Goal: Answer question/provide support

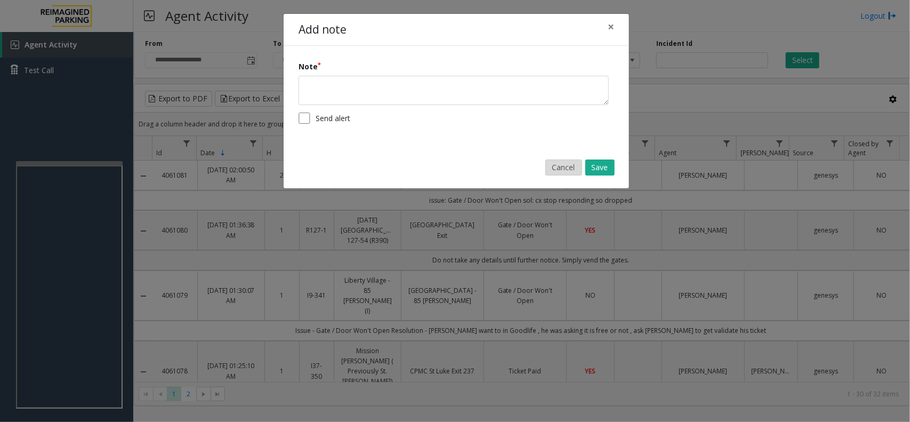
click at [566, 173] on button "Cancel" at bounding box center [564, 167] width 37 height 16
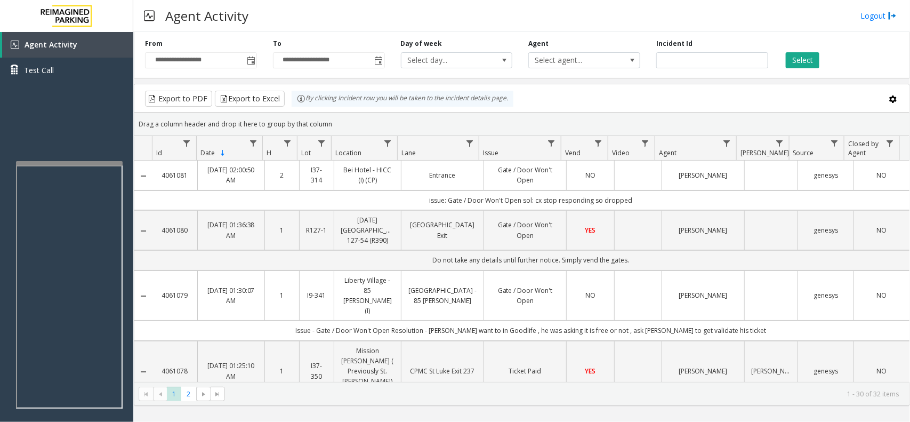
click at [696, 116] on div "Drag a column header and drop it here to group by that column" at bounding box center [521, 124] width 775 height 19
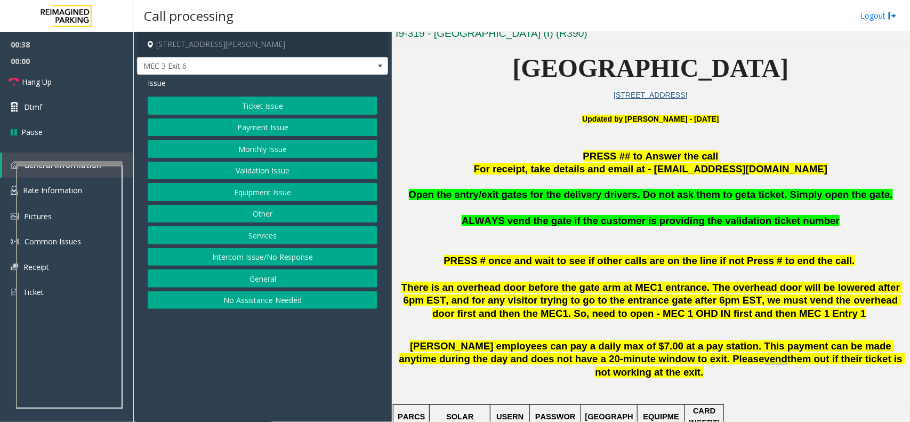
scroll to position [267, 0]
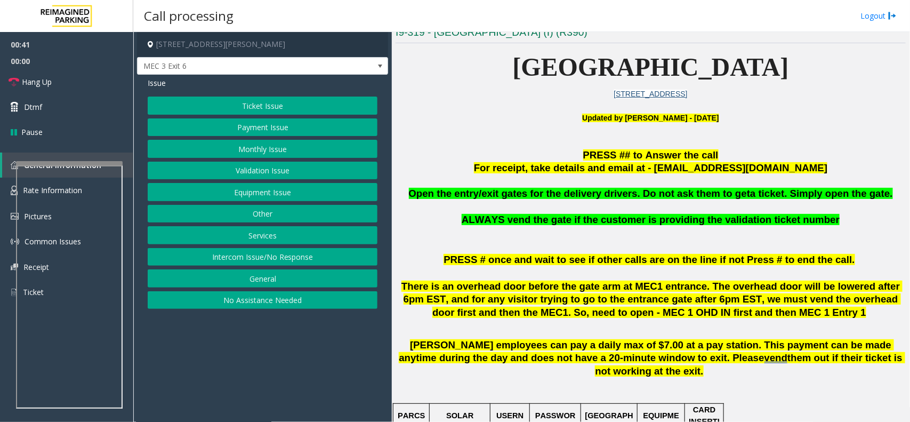
click at [280, 239] on button "Services" at bounding box center [263, 235] width 230 height 18
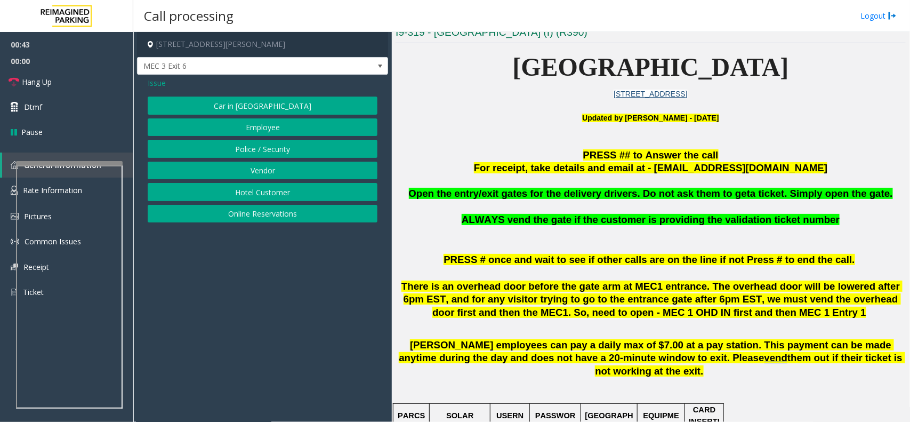
click at [271, 171] on button "Vendor" at bounding box center [263, 171] width 230 height 18
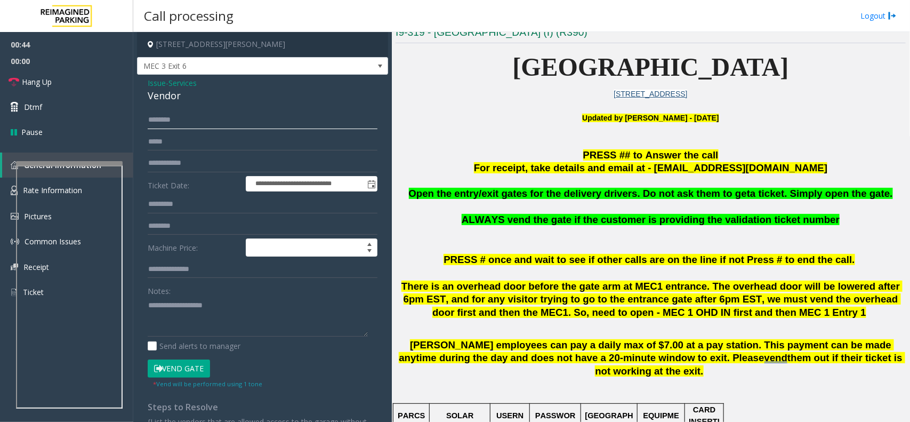
click at [234, 123] on input "text" at bounding box center [263, 120] width 230 height 18
type input "****"
drag, startPoint x: 148, startPoint y: 80, endPoint x: 203, endPoint y: 102, distance: 59.8
click at [203, 102] on div "Issue - Services Vendor" at bounding box center [263, 90] width 230 height 26
type textarea "**********"
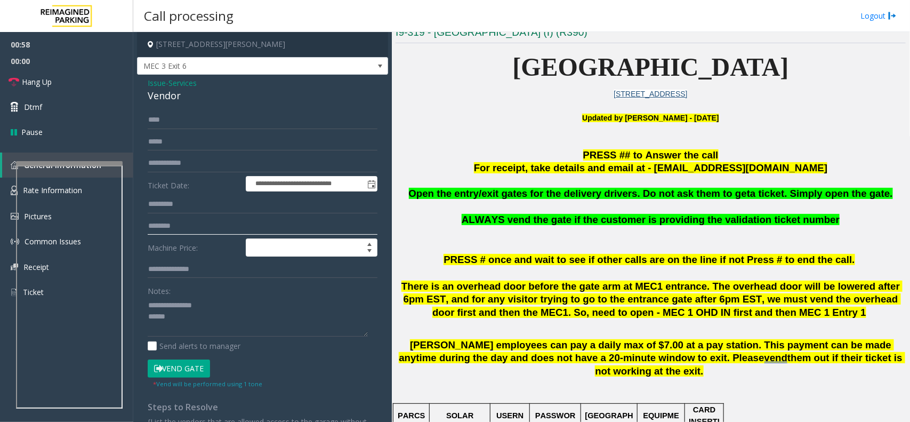
click at [181, 230] on input "text" at bounding box center [263, 226] width 230 height 18
click at [225, 328] on textarea at bounding box center [258, 316] width 220 height 40
click at [173, 224] on input "text" at bounding box center [263, 226] width 230 height 18
type input "*****"
click at [186, 318] on textarea at bounding box center [258, 316] width 220 height 40
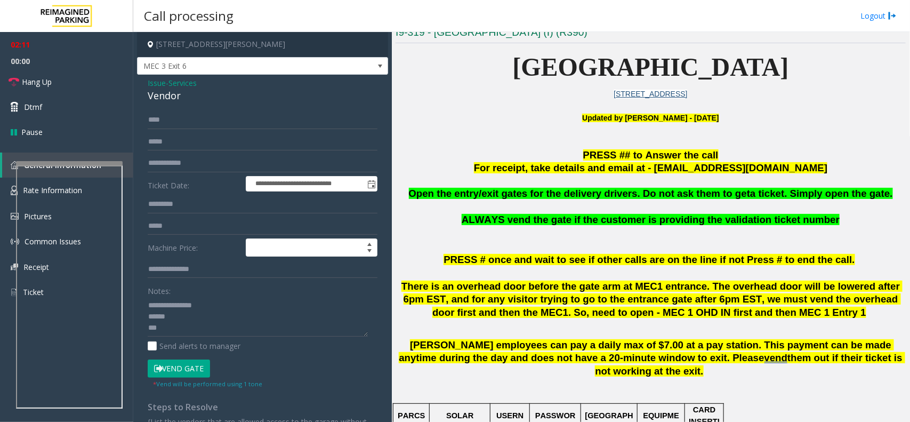
click at [203, 368] on button "Vend Gate" at bounding box center [179, 368] width 62 height 18
click at [178, 331] on textarea at bounding box center [258, 316] width 220 height 40
click at [44, 85] on span "Hang Up" at bounding box center [37, 81] width 30 height 11
click at [219, 328] on textarea at bounding box center [258, 316] width 220 height 40
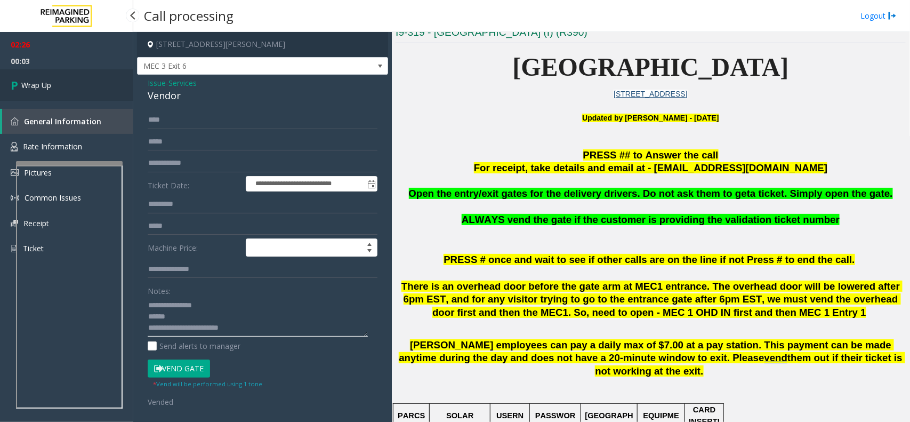
type textarea "**********"
click at [54, 90] on link "Wrap Up" at bounding box center [66, 84] width 133 height 31
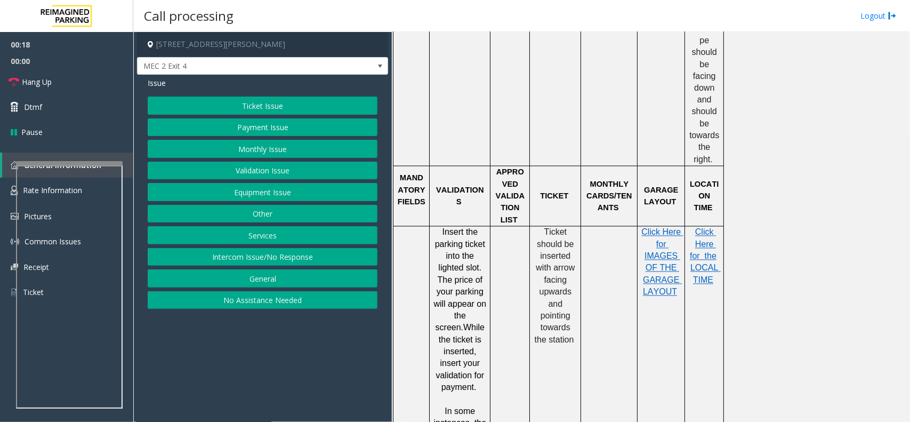
scroll to position [867, 0]
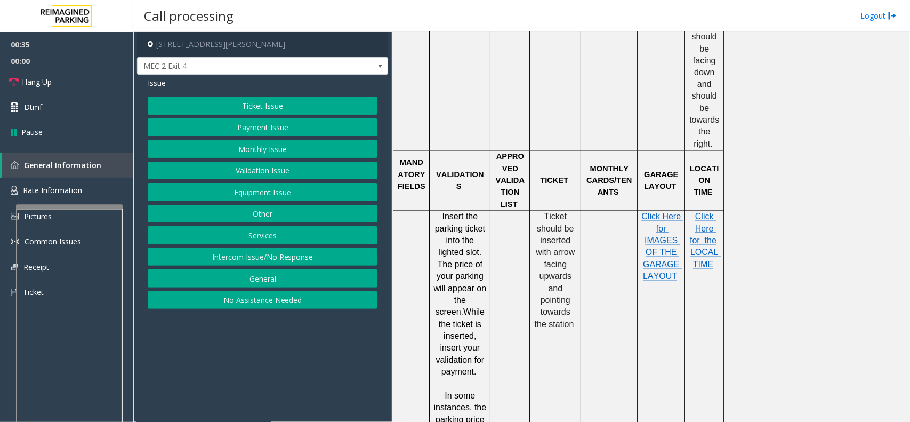
click at [65, 207] on div at bounding box center [69, 206] width 107 height 4
click at [67, 189] on span "Rate Information" at bounding box center [52, 190] width 59 height 10
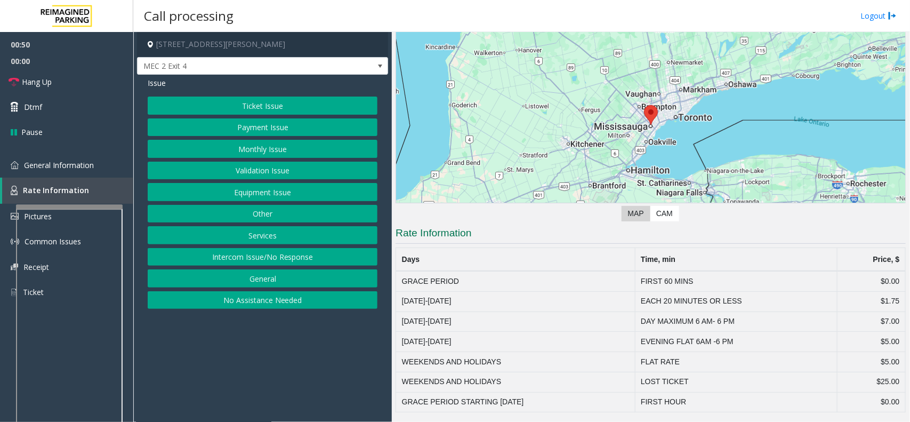
click at [291, 105] on button "Ticket Issue" at bounding box center [263, 106] width 230 height 18
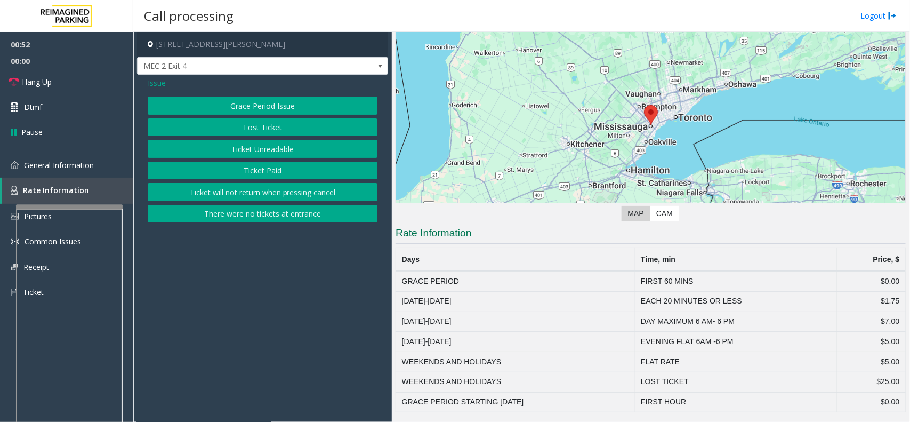
click at [207, 302] on app-call-processing-form "1 [PERSON_NAME][GEOGRAPHIC_DATA], [GEOGRAPHIC_DATA], ON MEC 2 Exit 4 Issue Grac…" at bounding box center [262, 227] width 259 height 390
click at [150, 81] on span "Issue" at bounding box center [157, 82] width 18 height 11
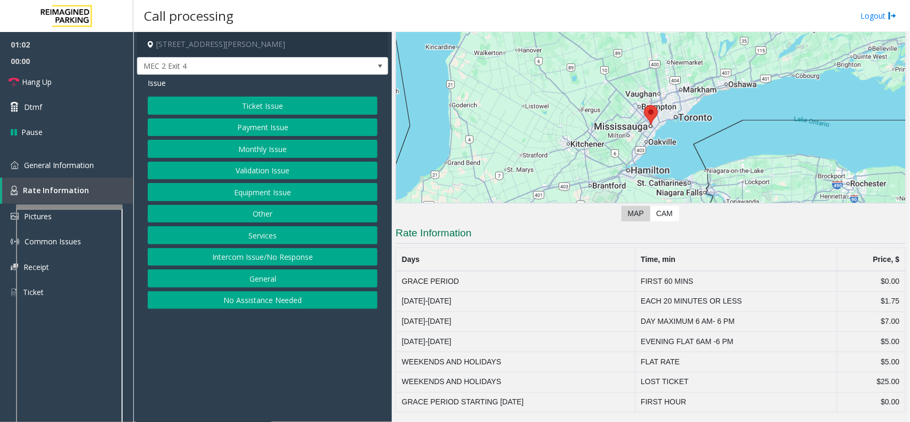
click at [266, 128] on button "Payment Issue" at bounding box center [263, 127] width 230 height 18
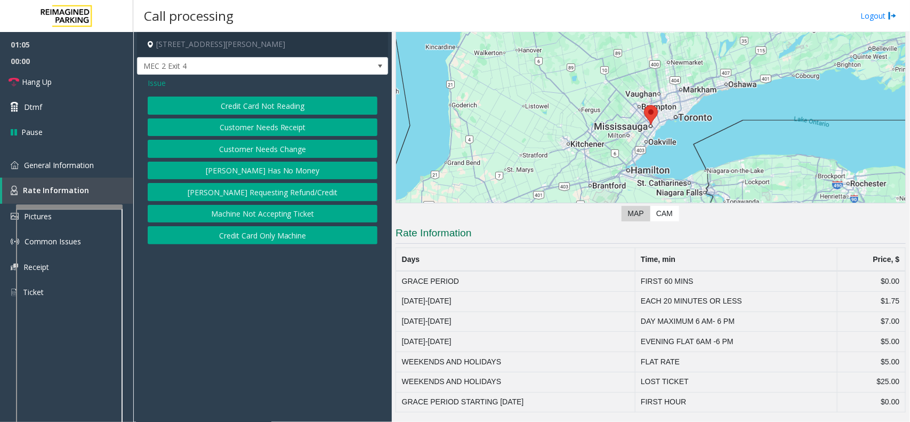
click at [148, 83] on span "Issue" at bounding box center [157, 82] width 18 height 11
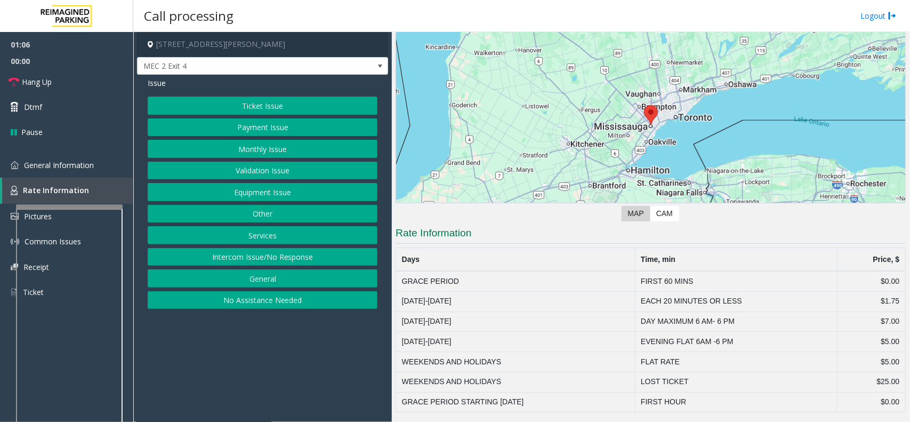
click at [279, 217] on button "Other" at bounding box center [263, 214] width 230 height 18
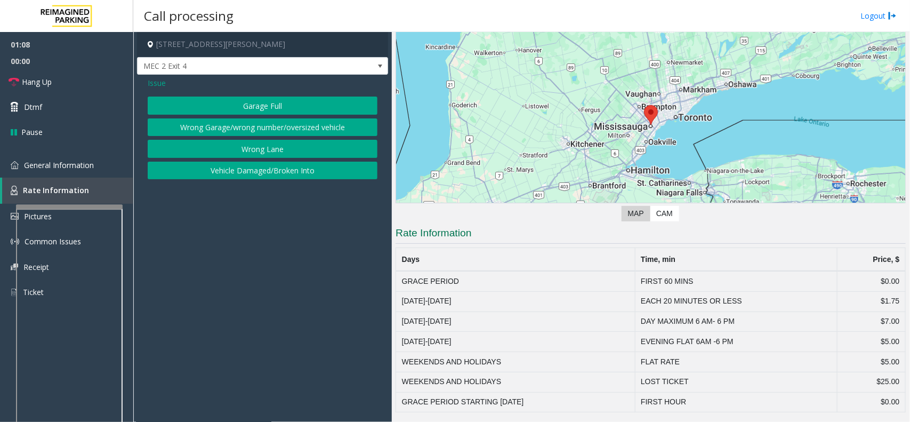
click at [145, 83] on div "Issue Garage Full Wrong Garage/wrong number/oversized vehicle Wrong Lane Vehicl…" at bounding box center [262, 130] width 251 height 110
click at [153, 78] on span "Issue" at bounding box center [157, 82] width 18 height 11
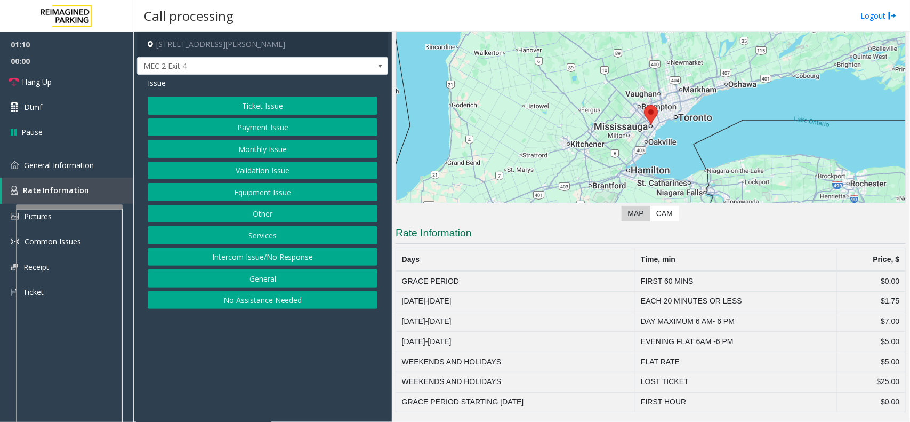
click at [257, 106] on button "Ticket Issue" at bounding box center [263, 106] width 230 height 18
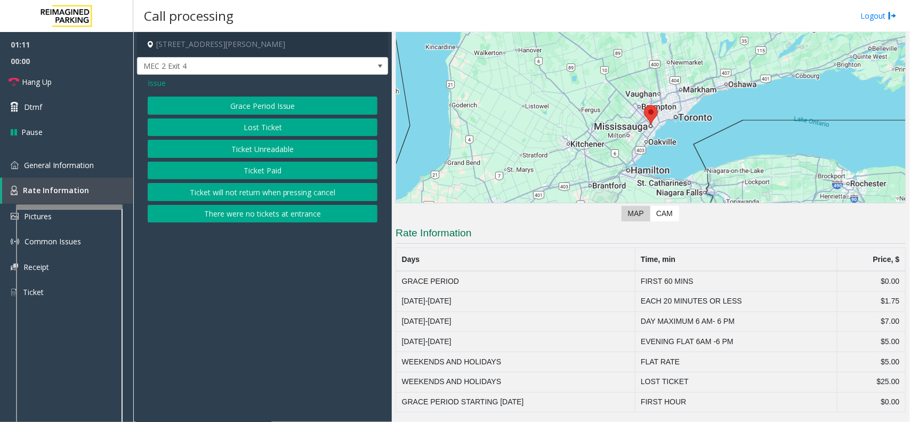
click at [276, 127] on button "Lost Ticket" at bounding box center [263, 127] width 230 height 18
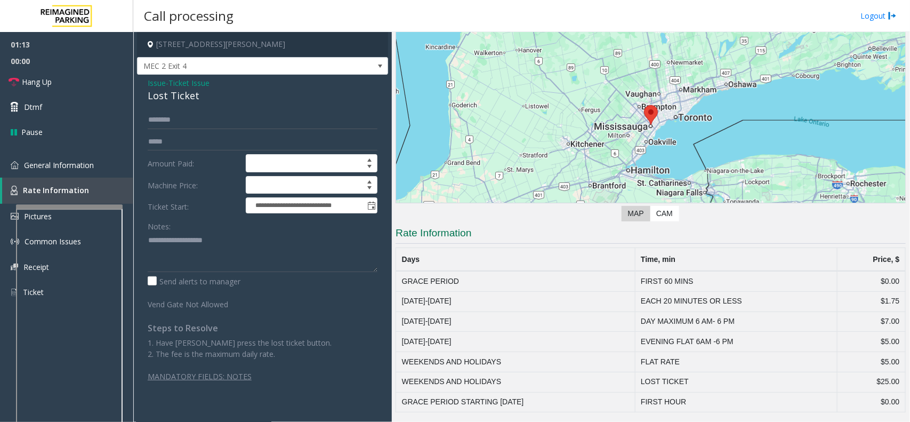
click at [149, 82] on span "Issue" at bounding box center [157, 82] width 18 height 11
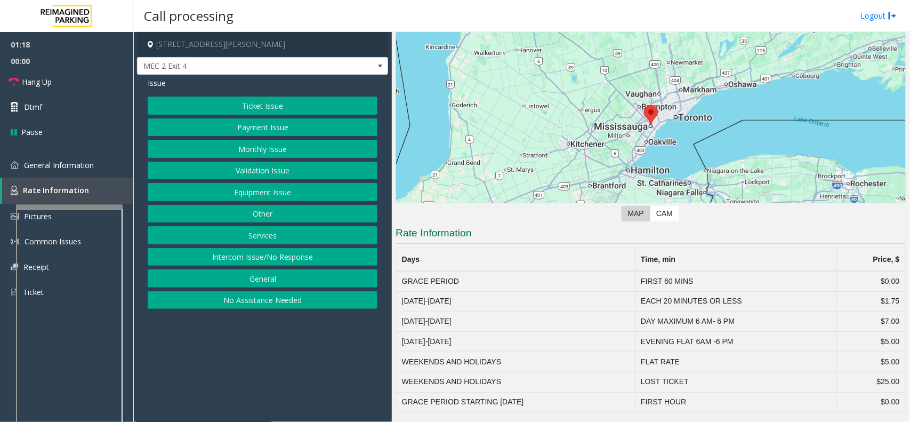
click at [274, 283] on button "General" at bounding box center [263, 278] width 230 height 18
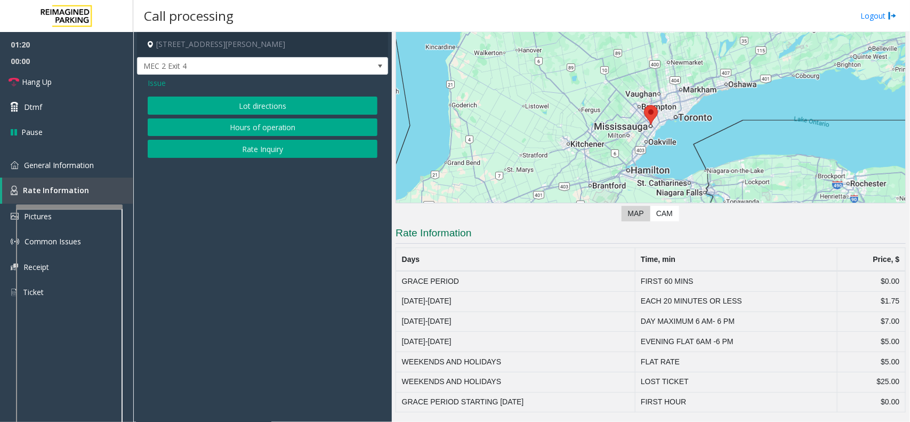
click at [158, 82] on span "Issue" at bounding box center [157, 82] width 18 height 11
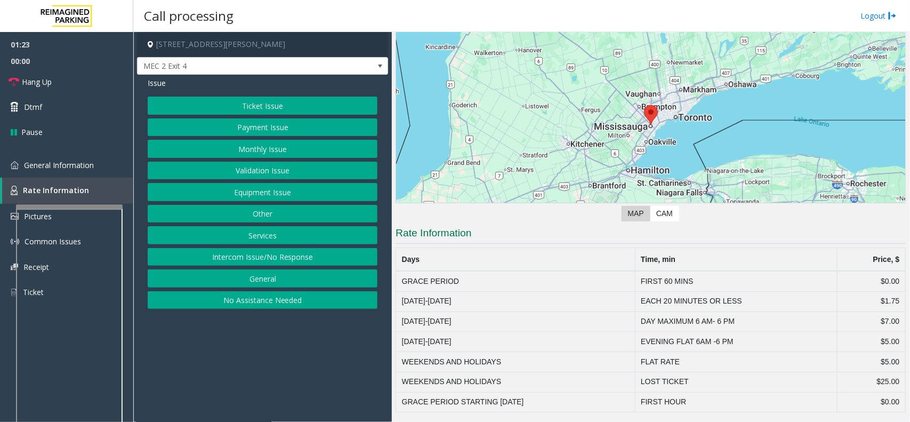
click at [279, 239] on button "Services" at bounding box center [263, 235] width 230 height 18
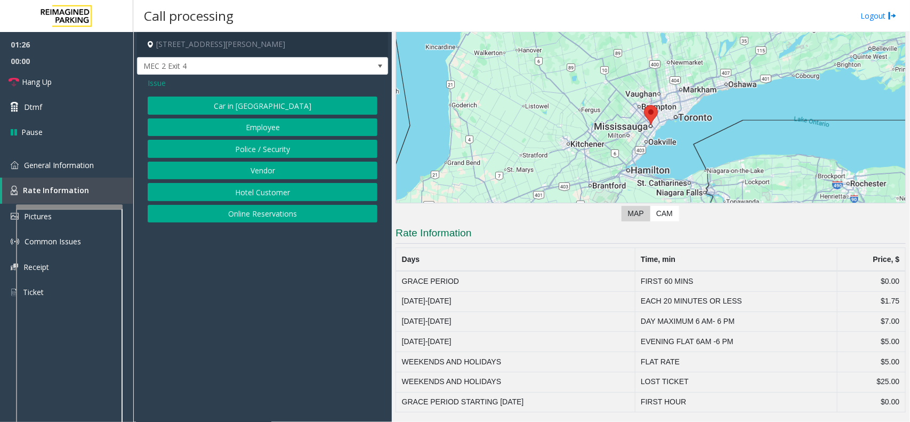
click at [153, 83] on span "Issue" at bounding box center [157, 82] width 18 height 11
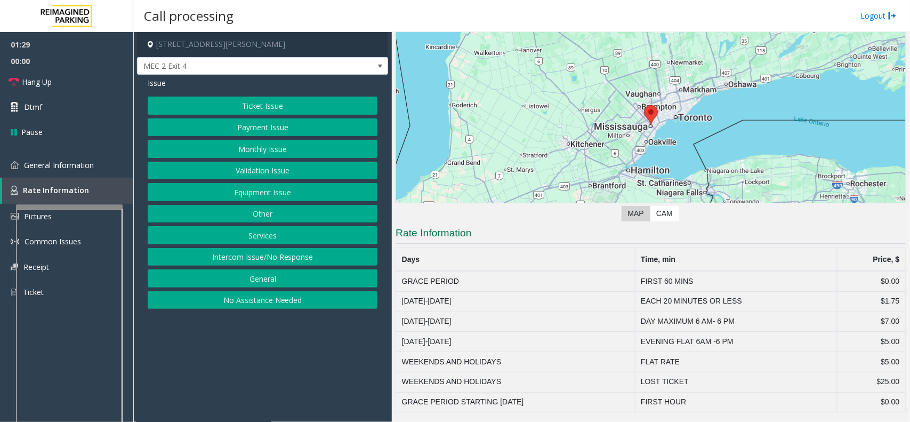
click at [264, 280] on button "General" at bounding box center [263, 278] width 230 height 18
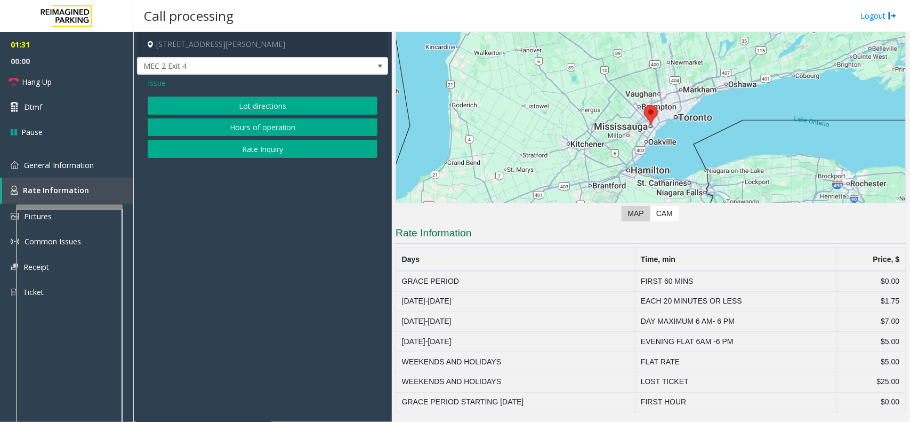
click at [153, 84] on span "Issue" at bounding box center [157, 82] width 18 height 11
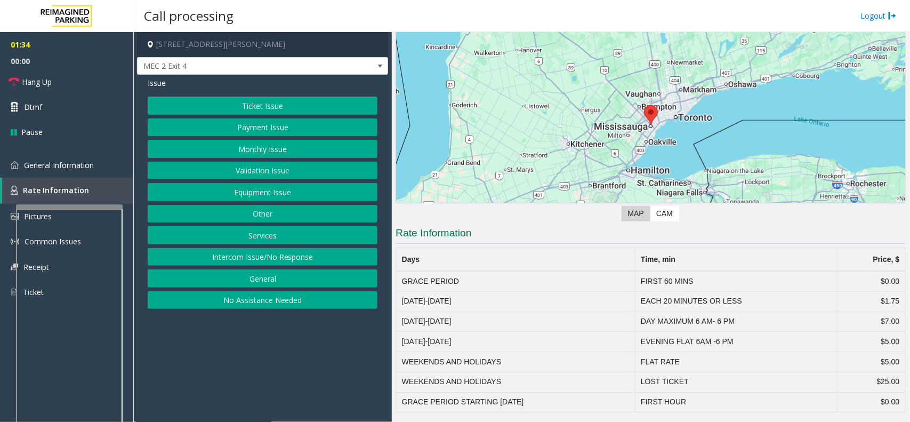
click at [278, 196] on button "Equipment Issue" at bounding box center [263, 192] width 230 height 18
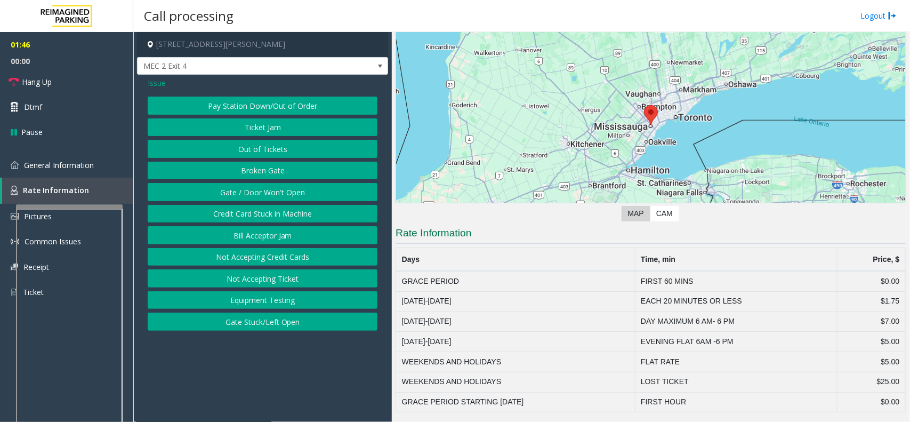
click at [161, 85] on span "Issue" at bounding box center [157, 82] width 18 height 11
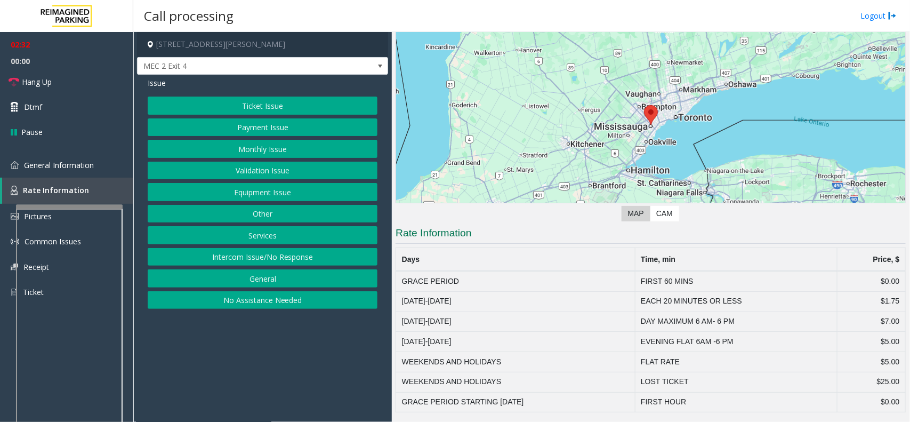
click at [279, 107] on button "Ticket Issue" at bounding box center [263, 106] width 230 height 18
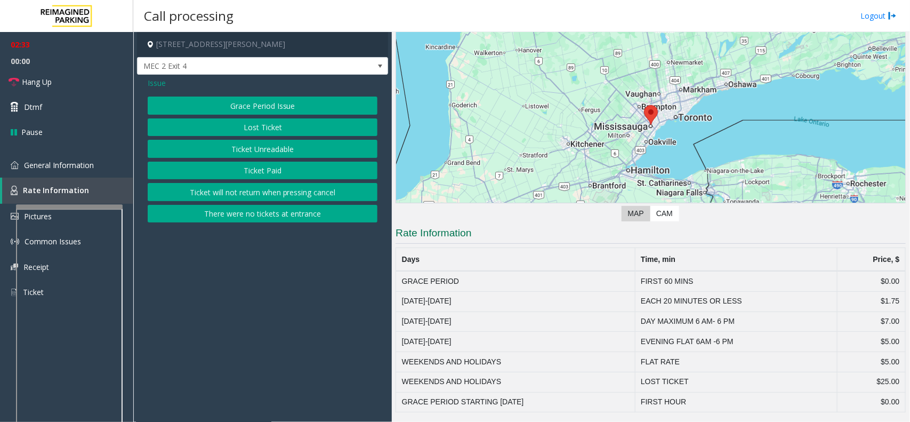
click at [254, 149] on button "Ticket Unreadable" at bounding box center [263, 149] width 230 height 18
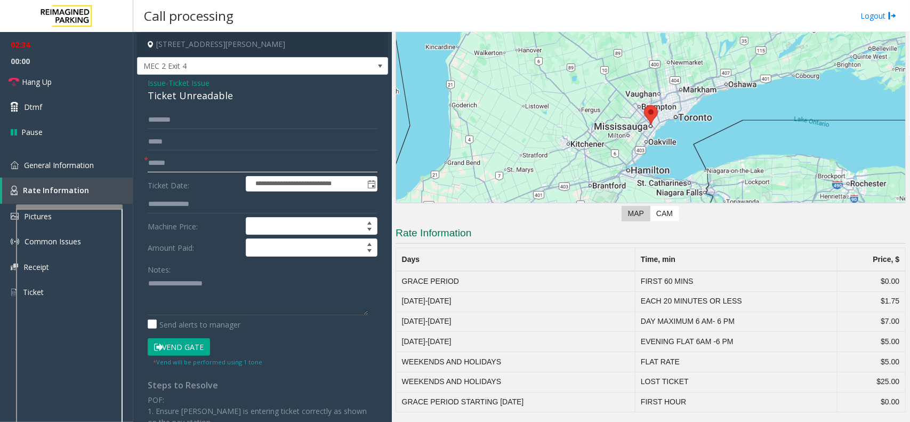
click at [185, 164] on input "text" at bounding box center [263, 163] width 230 height 18
type input "**********"
click at [185, 121] on input "text" at bounding box center [263, 120] width 230 height 18
click at [198, 115] on input "text" at bounding box center [263, 120] width 230 height 18
click at [180, 121] on input "text" at bounding box center [263, 120] width 230 height 18
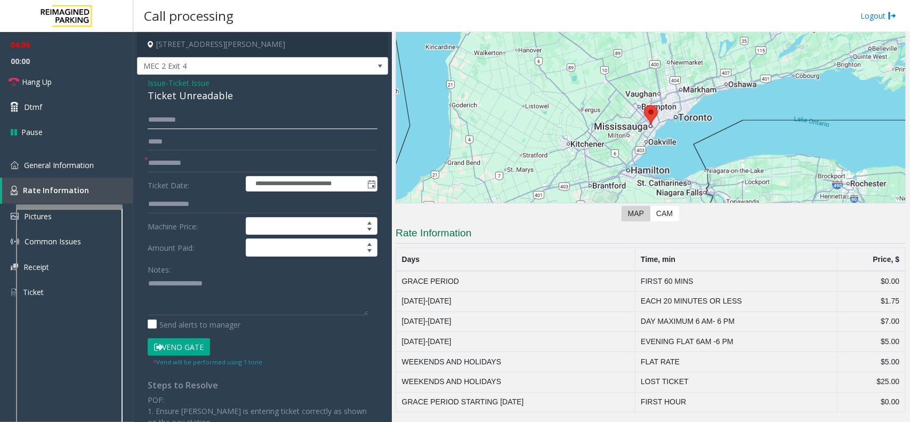
click at [164, 123] on input "**********" at bounding box center [263, 120] width 230 height 18
type input "**********"
click at [195, 347] on button "Vend Gate" at bounding box center [179, 347] width 62 height 18
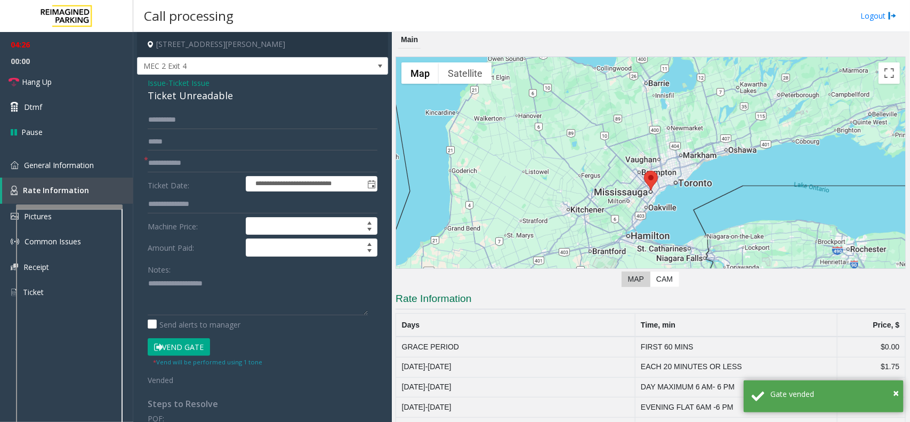
scroll to position [0, 0]
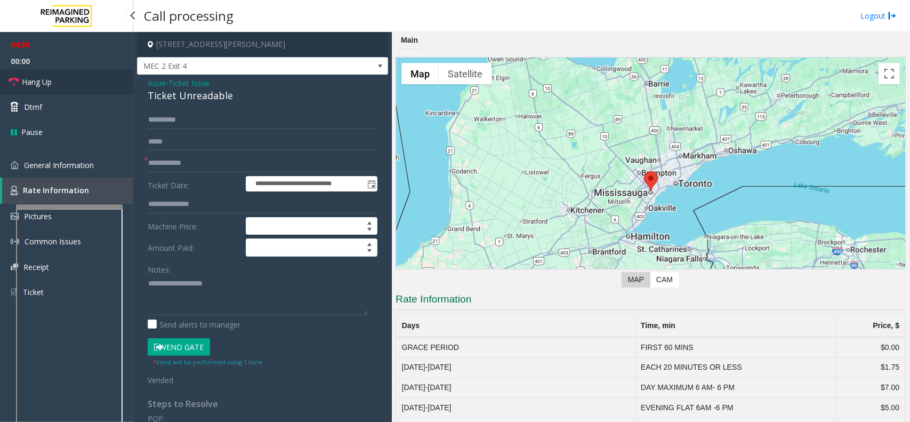
click at [44, 76] on span "Hang Up" at bounding box center [37, 81] width 30 height 11
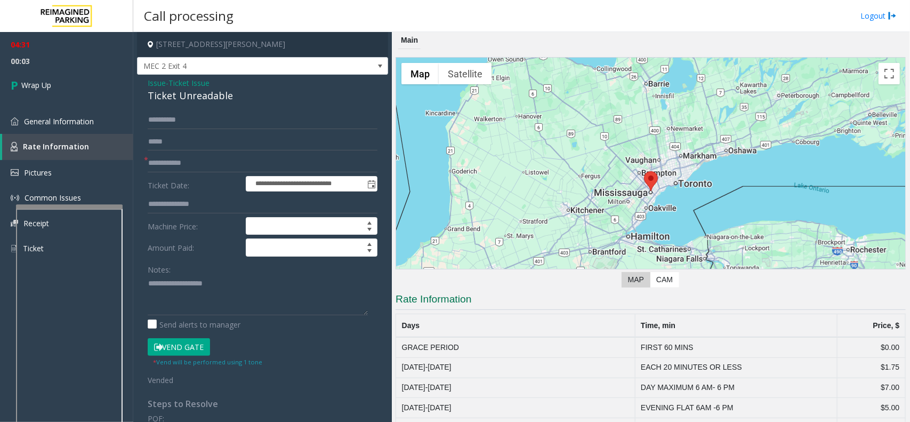
click at [164, 84] on span "Issue" at bounding box center [157, 82] width 18 height 11
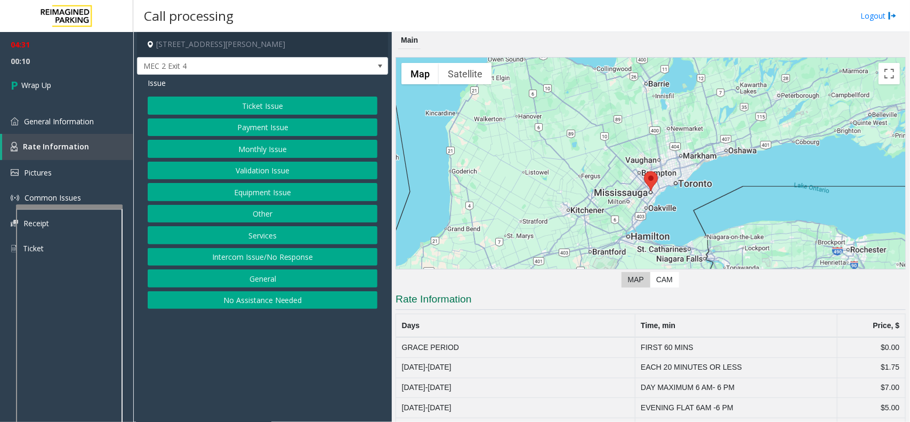
click at [270, 277] on button "General" at bounding box center [263, 278] width 230 height 18
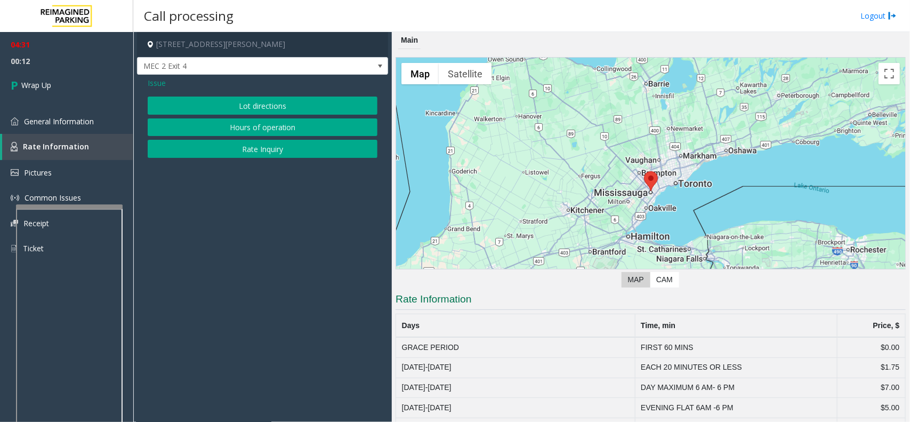
click at [160, 86] on span "Issue" at bounding box center [157, 82] width 18 height 11
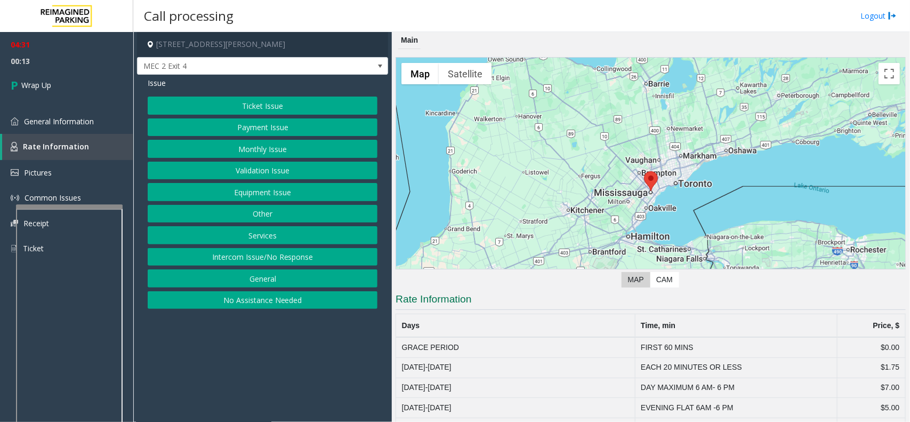
click at [248, 255] on button "Intercom Issue/No Response" at bounding box center [263, 257] width 230 height 18
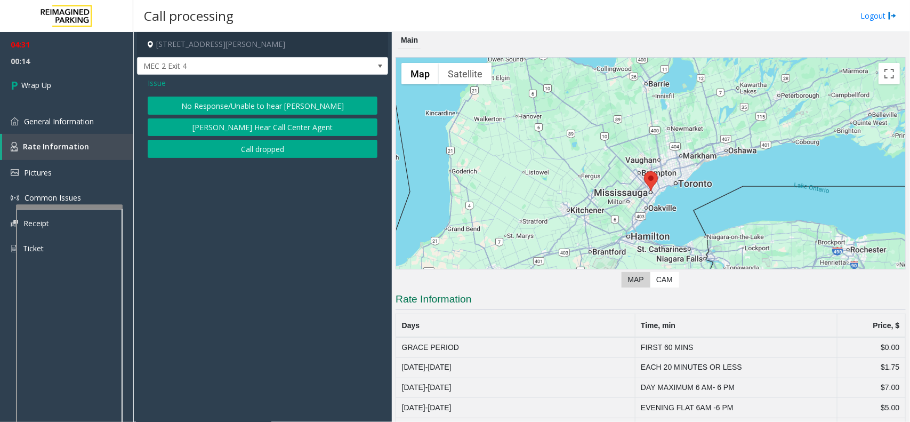
click at [148, 84] on span "Issue" at bounding box center [157, 82] width 18 height 11
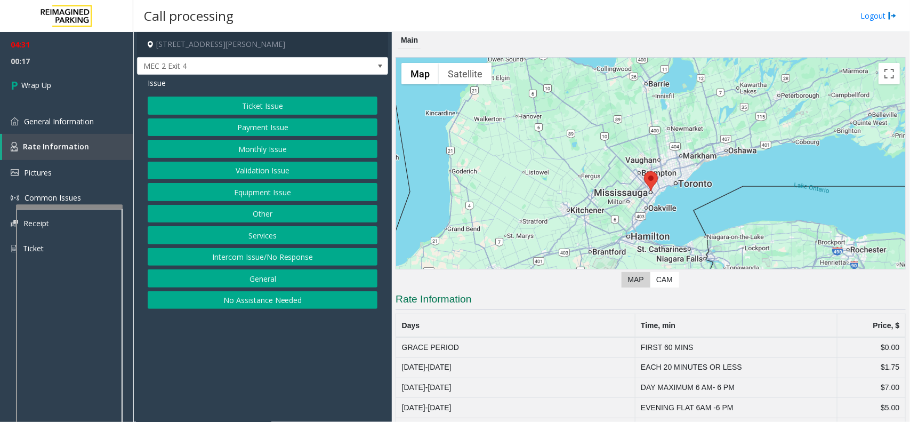
click at [254, 190] on button "Equipment Issue" at bounding box center [263, 192] width 230 height 18
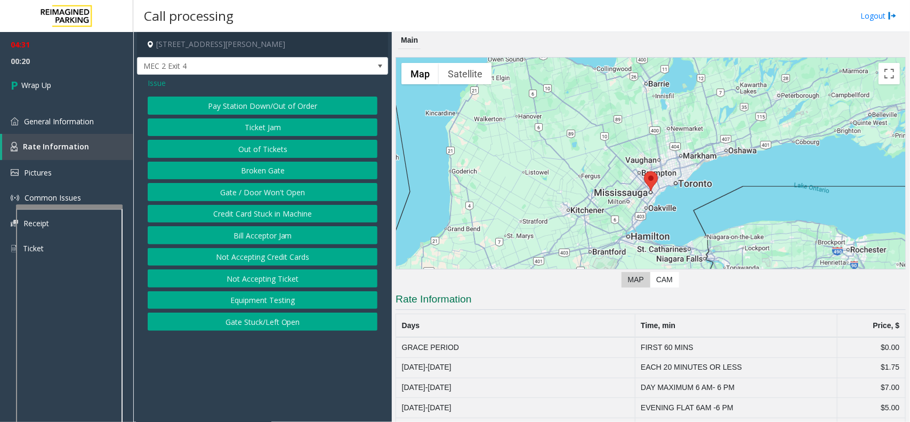
click at [156, 84] on span "Issue" at bounding box center [157, 82] width 18 height 11
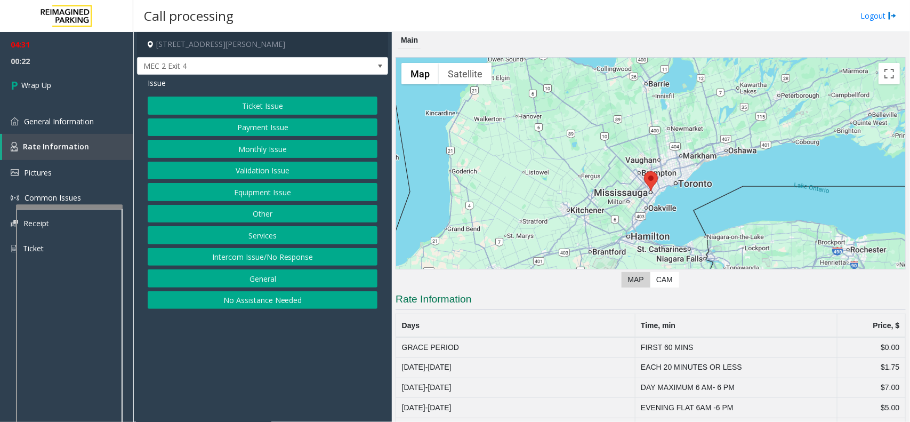
click at [251, 132] on button "Payment Issue" at bounding box center [263, 127] width 230 height 18
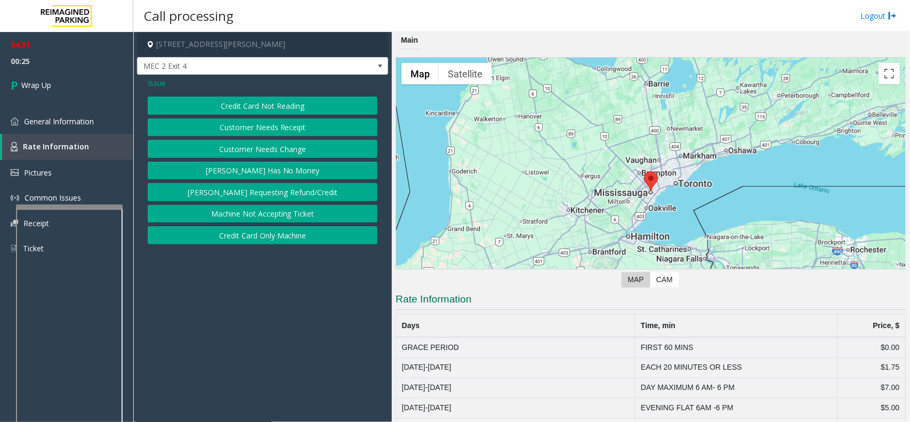
click at [158, 83] on span "Issue" at bounding box center [157, 82] width 18 height 11
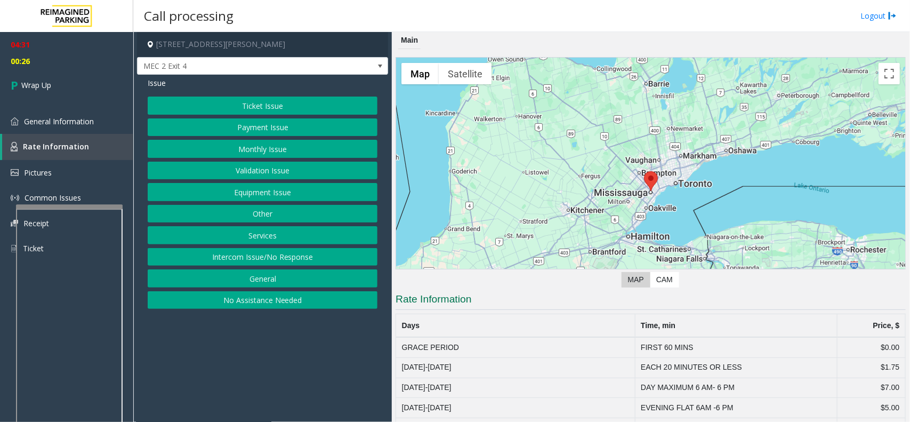
click at [238, 171] on button "Validation Issue" at bounding box center [263, 171] width 230 height 18
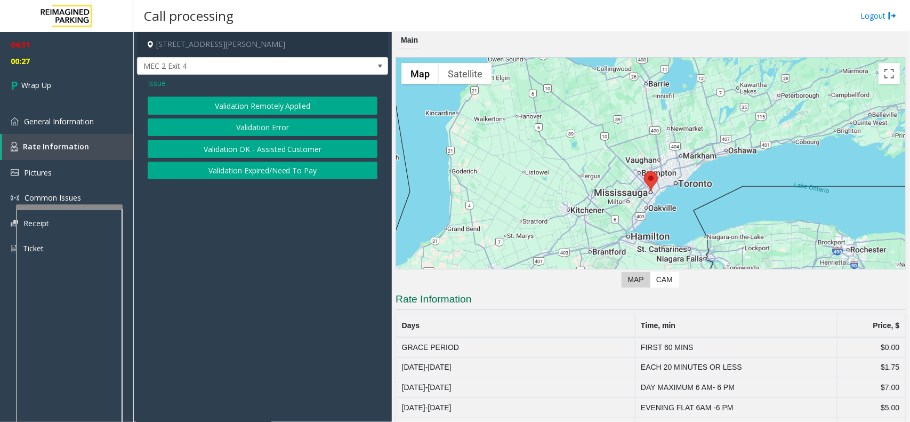
click at [151, 84] on span "Issue" at bounding box center [157, 82] width 18 height 11
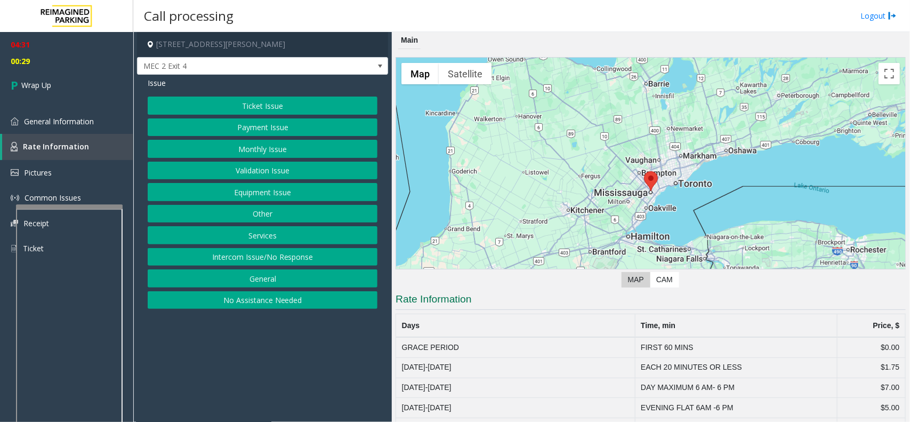
click at [211, 219] on button "Other" at bounding box center [263, 214] width 230 height 18
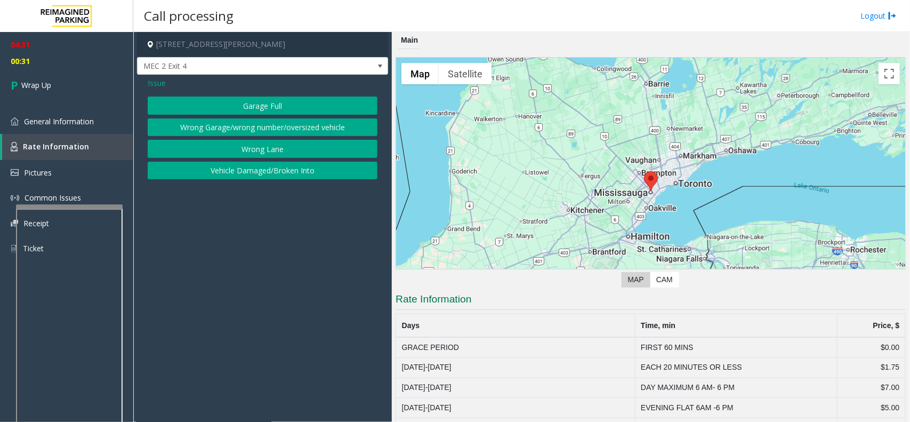
click at [150, 85] on span "Issue" at bounding box center [157, 82] width 18 height 11
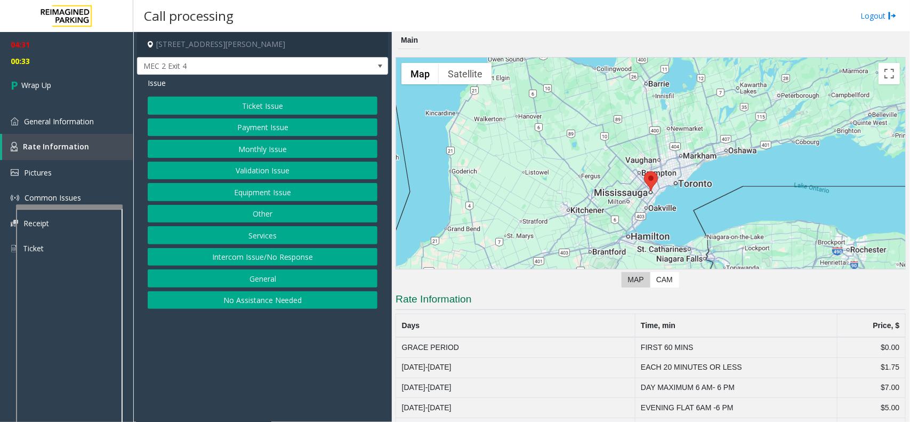
click at [259, 195] on button "Equipment Issue" at bounding box center [263, 192] width 230 height 18
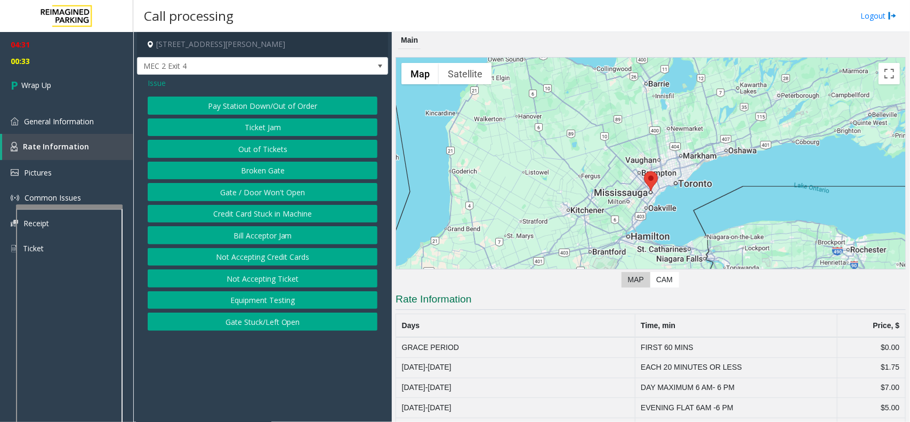
click at [259, 195] on button "Gate / Door Won't Open" at bounding box center [263, 192] width 230 height 18
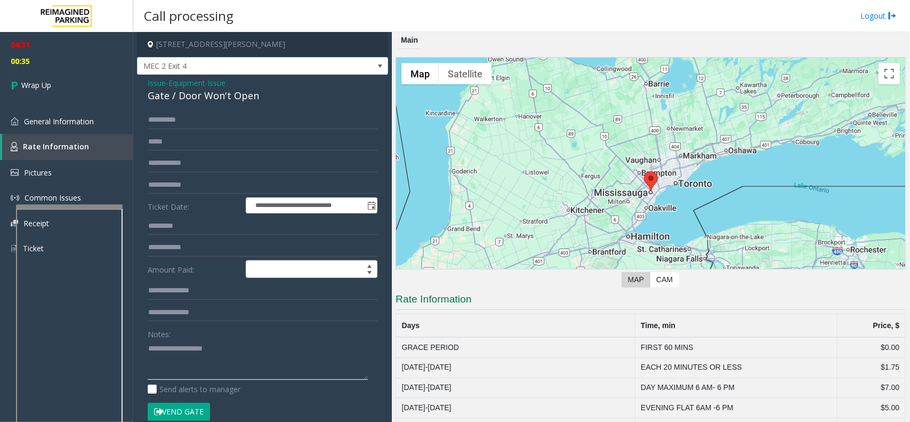
click at [187, 358] on textarea at bounding box center [258, 360] width 220 height 40
type textarea "**********"
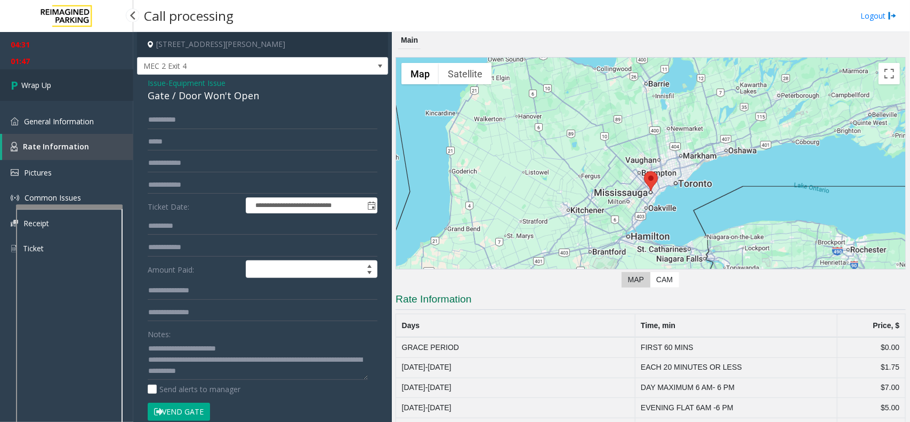
click at [45, 86] on span "Wrap Up" at bounding box center [36, 84] width 30 height 11
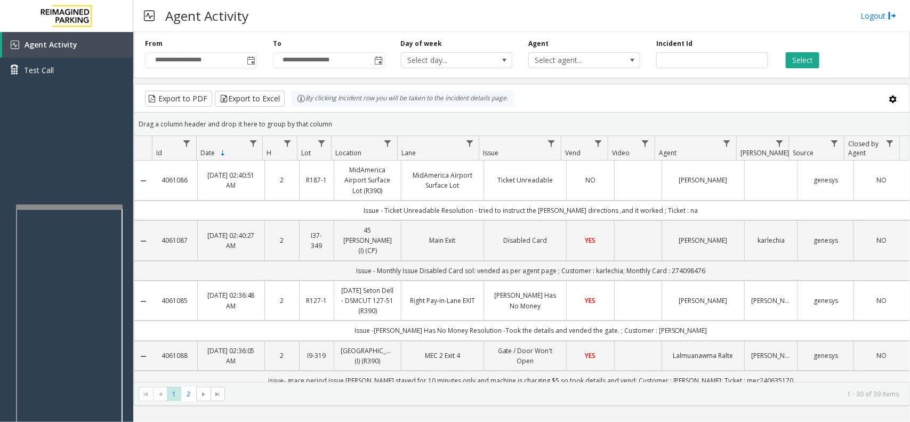
scroll to position [67, 0]
